Goal: Information Seeking & Learning: Find specific fact

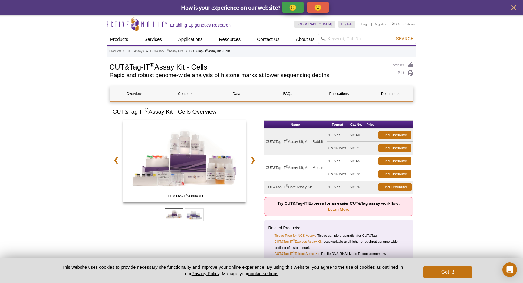
drag, startPoint x: 360, startPoint y: 148, endPoint x: 350, endPoint y: 148, distance: 10.3
click at [350, 148] on td "53171" at bounding box center [356, 148] width 16 height 13
copy td "53171"
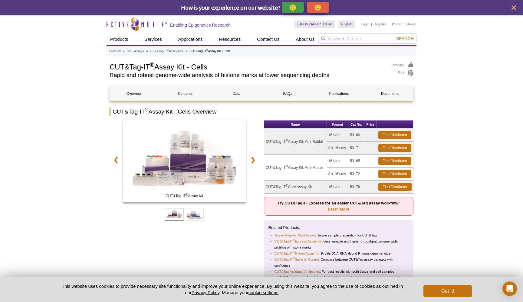
click at [359, 134] on td "53160" at bounding box center [356, 135] width 16 height 13
click at [357, 135] on td "53160" at bounding box center [356, 135] width 16 height 13
drag, startPoint x: 358, startPoint y: 133, endPoint x: 345, endPoint y: 133, distance: 13.9
click at [345, 133] on tr "CUT&Tag-IT ® Assay Kit, Anti-Rabbit 16 rxns 53160 Find Distributor" at bounding box center [338, 135] width 149 height 13
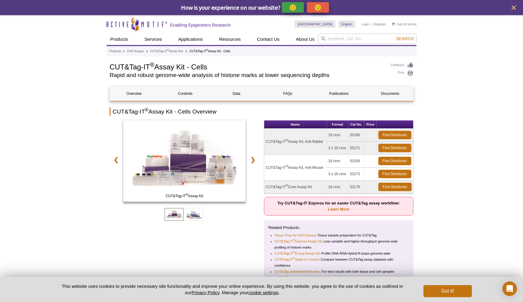
click at [348, 132] on td "16 rxns" at bounding box center [338, 135] width 22 height 13
drag, startPoint x: 350, startPoint y: 134, endPoint x: 361, endPoint y: 134, distance: 11.2
click at [361, 134] on td "53160" at bounding box center [356, 135] width 16 height 13
copy td "53160"
